Goal: Obtain resource: Obtain resource

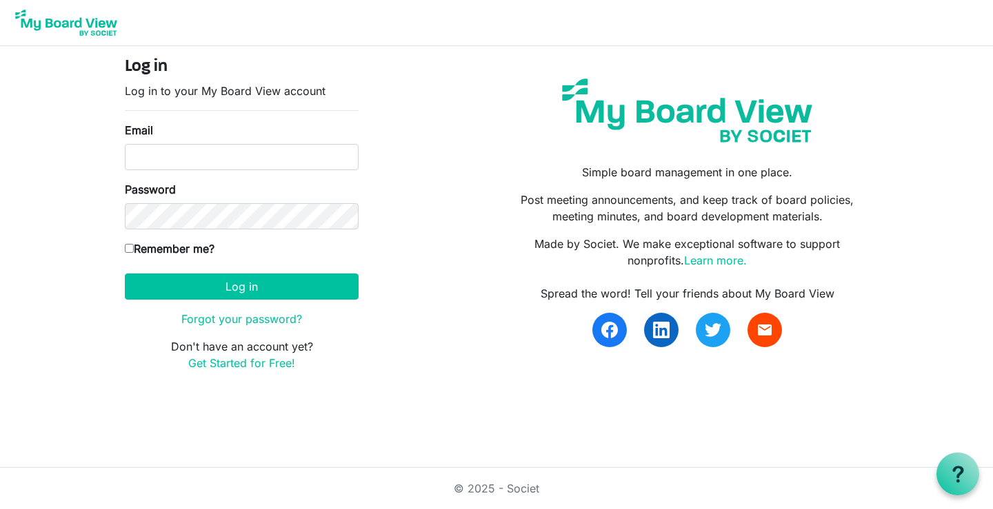
type input "tdinyer@gmail.com"
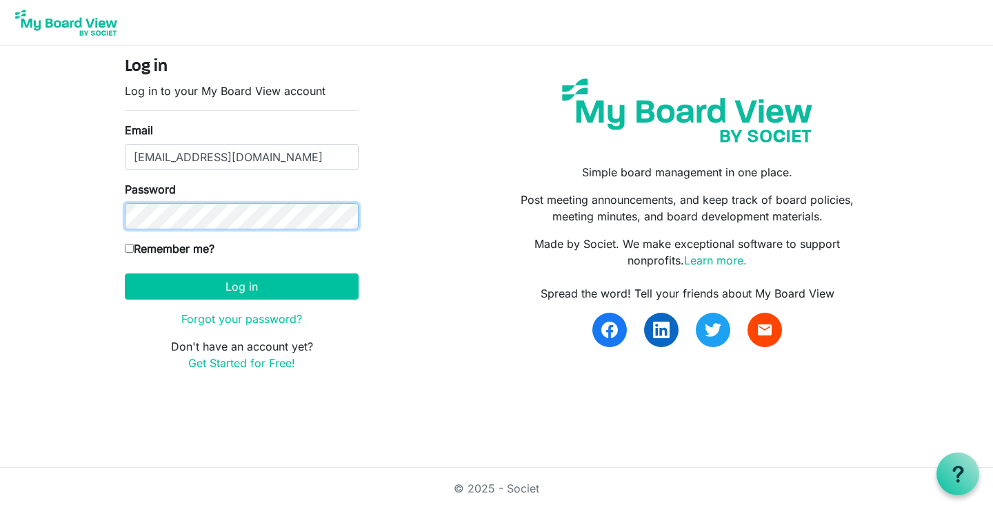
click at [125, 274] on button "Log in" at bounding box center [242, 287] width 234 height 26
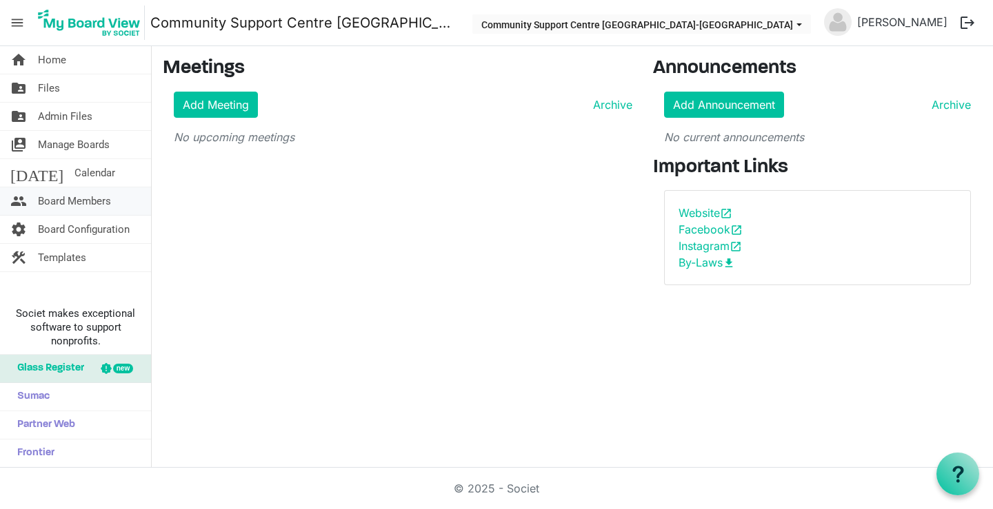
click at [57, 197] on span "Board Members" at bounding box center [74, 201] width 73 height 28
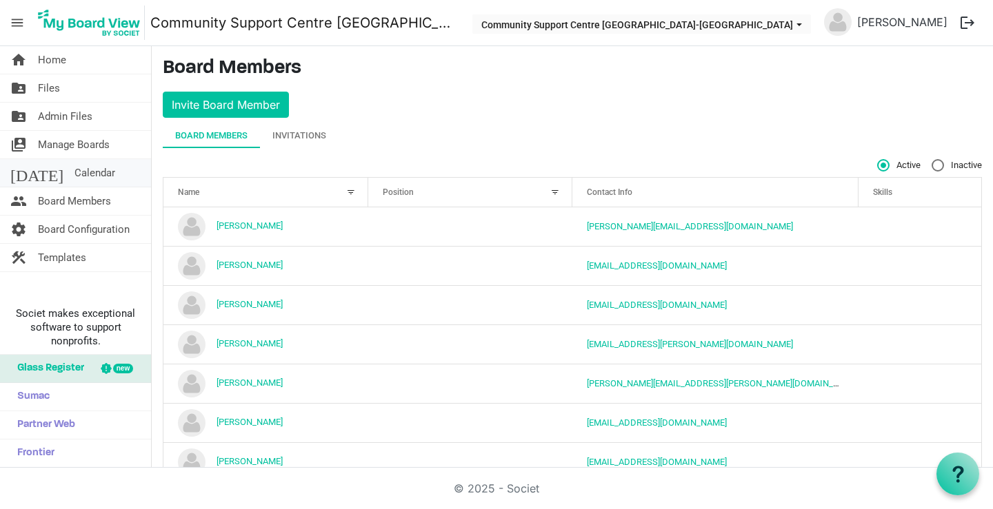
click at [74, 170] on span "Calendar" at bounding box center [94, 173] width 41 height 28
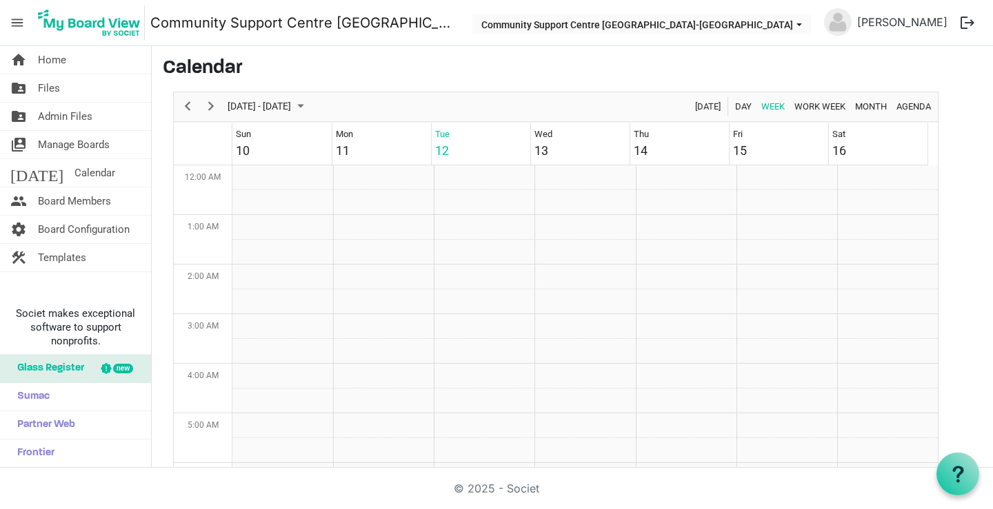
scroll to position [447, 0]
click at [61, 199] on span "Board Members" at bounding box center [74, 201] width 73 height 28
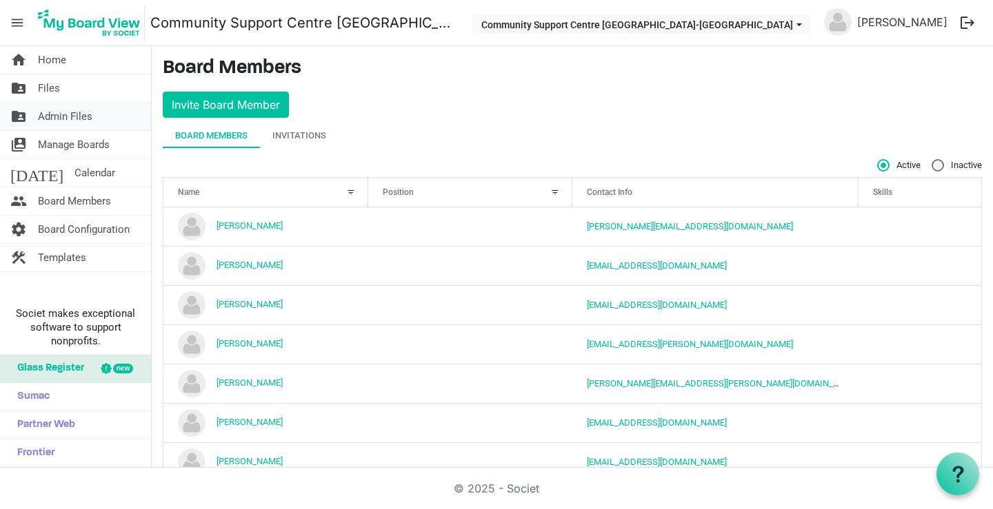
click at [61, 118] on span "Admin Files" at bounding box center [65, 117] width 54 height 28
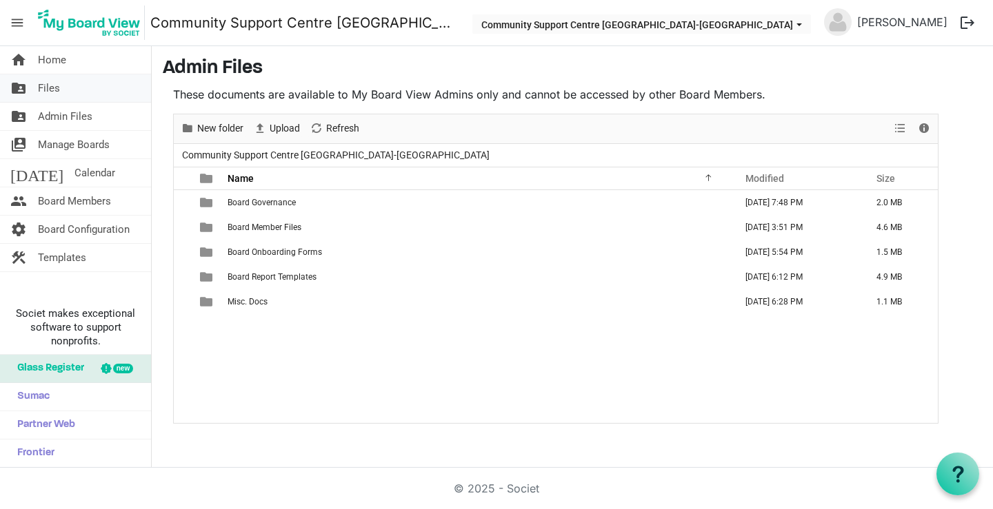
click at [57, 88] on span "Files" at bounding box center [49, 88] width 22 height 28
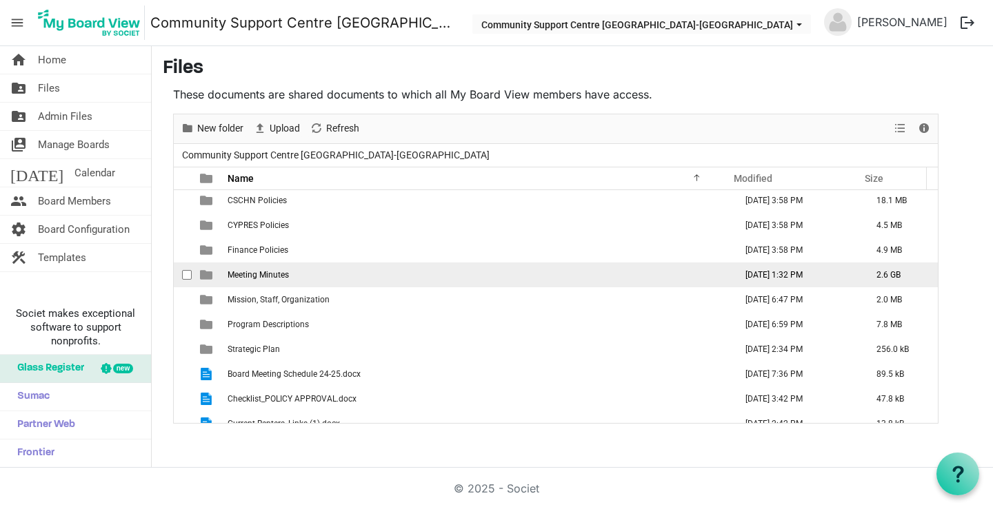
scroll to position [40, 0]
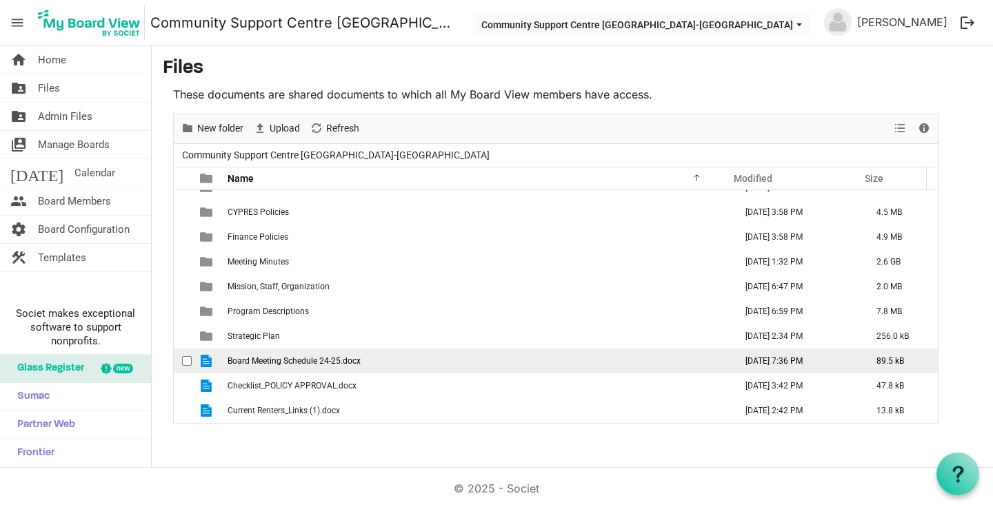
click at [281, 363] on span "Board Meeting Schedule 24-25.docx" at bounding box center [293, 361] width 133 height 10
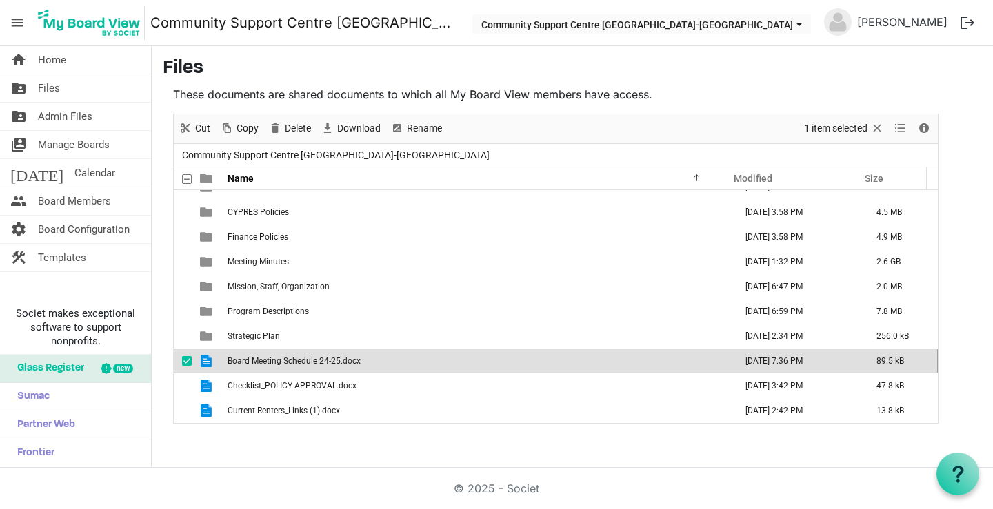
click at [281, 363] on span "Board Meeting Schedule 24-25.docx" at bounding box center [293, 361] width 133 height 10
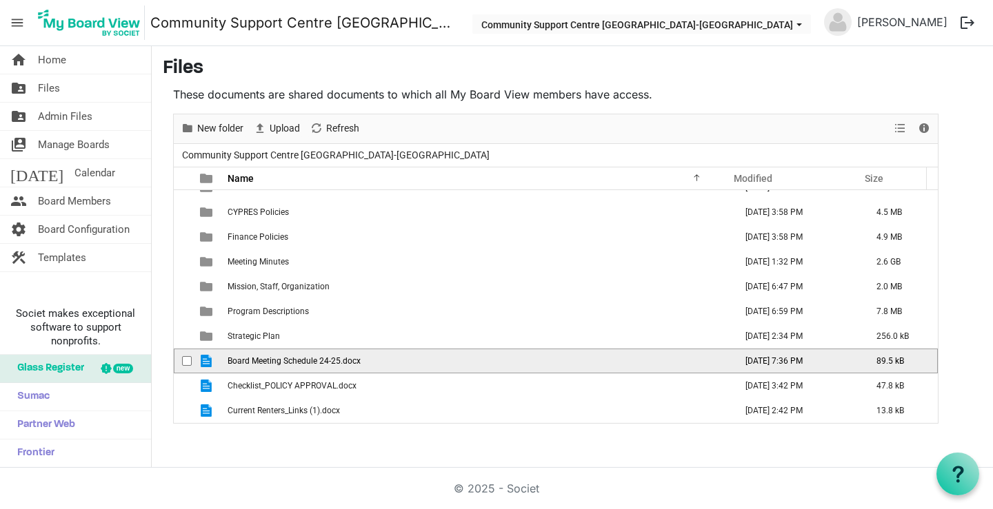
click at [281, 363] on span "Board Meeting Schedule 24-25.docx" at bounding box center [293, 361] width 133 height 10
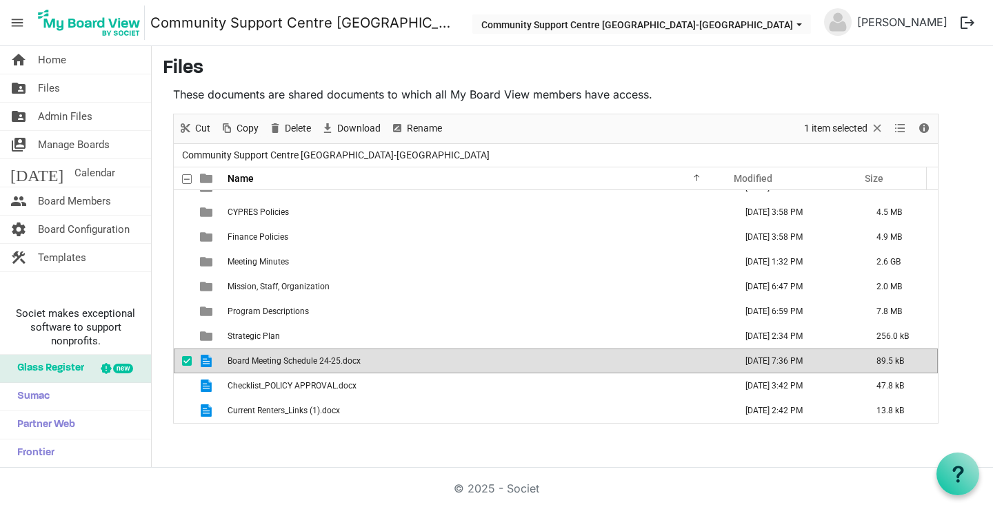
scroll to position [0, 0]
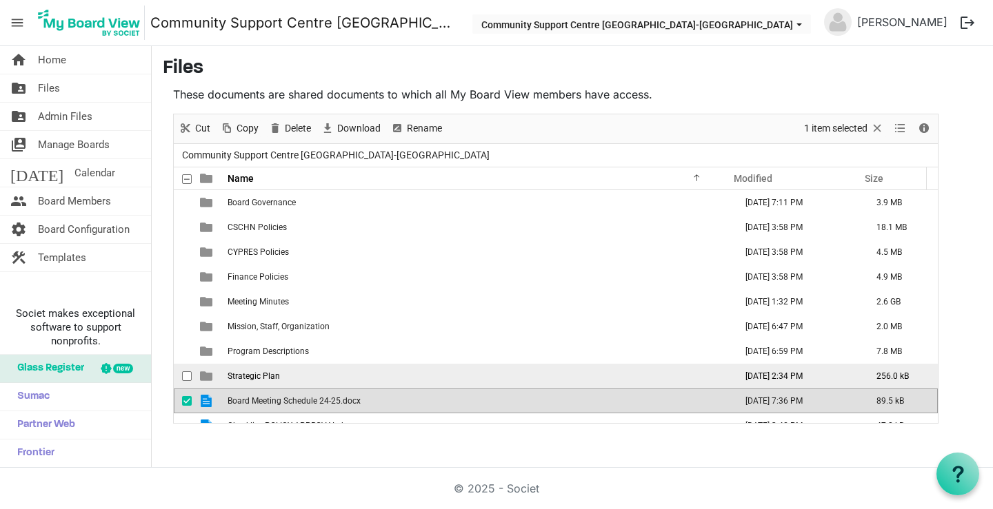
click at [250, 375] on span "Strategic Plan" at bounding box center [253, 377] width 52 height 10
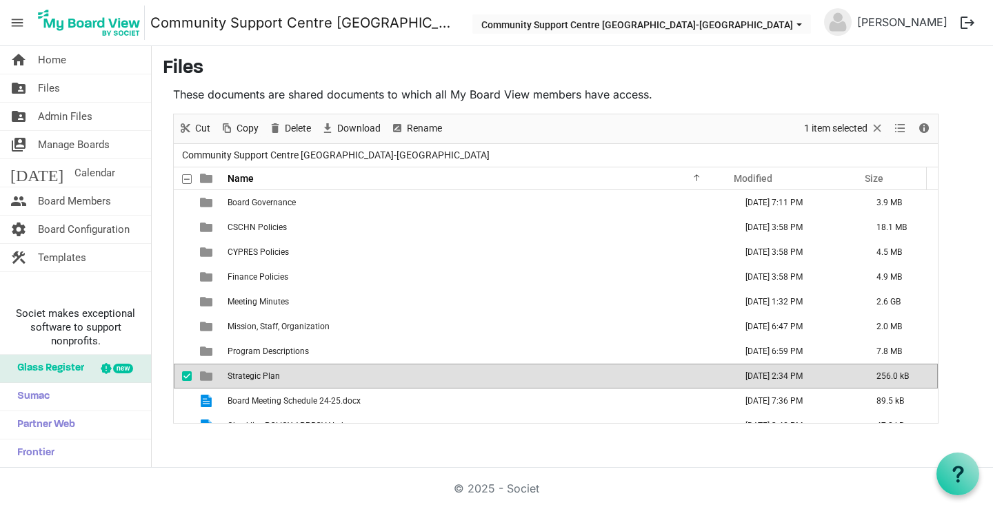
click at [250, 375] on span "Strategic Plan" at bounding box center [253, 377] width 52 height 10
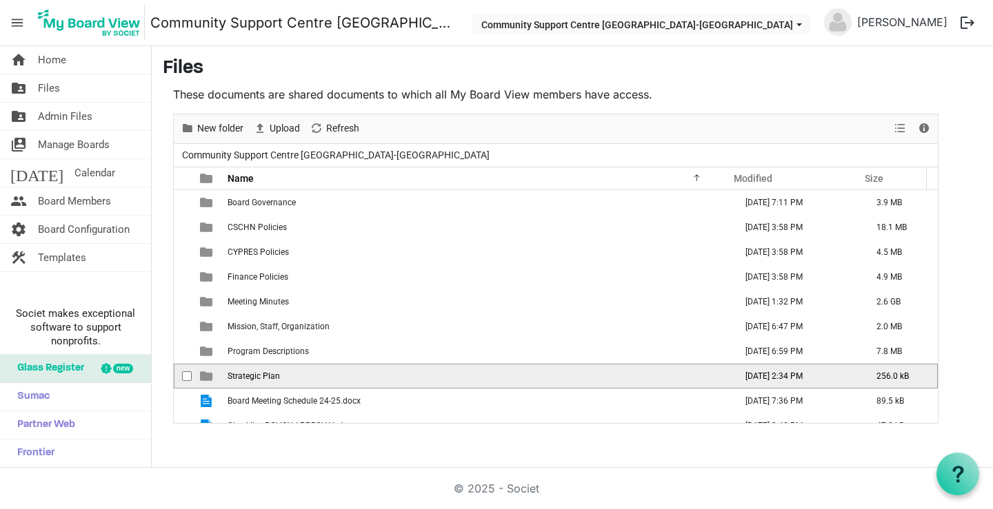
click at [250, 375] on span "Strategic Plan" at bounding box center [253, 377] width 52 height 10
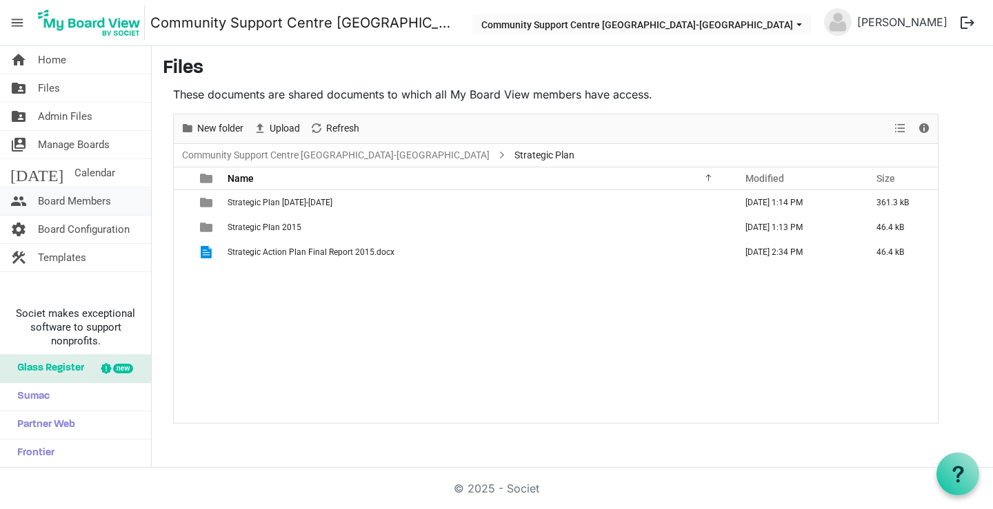
click at [81, 199] on span "Board Members" at bounding box center [74, 201] width 73 height 28
